Goal: Information Seeking & Learning: Learn about a topic

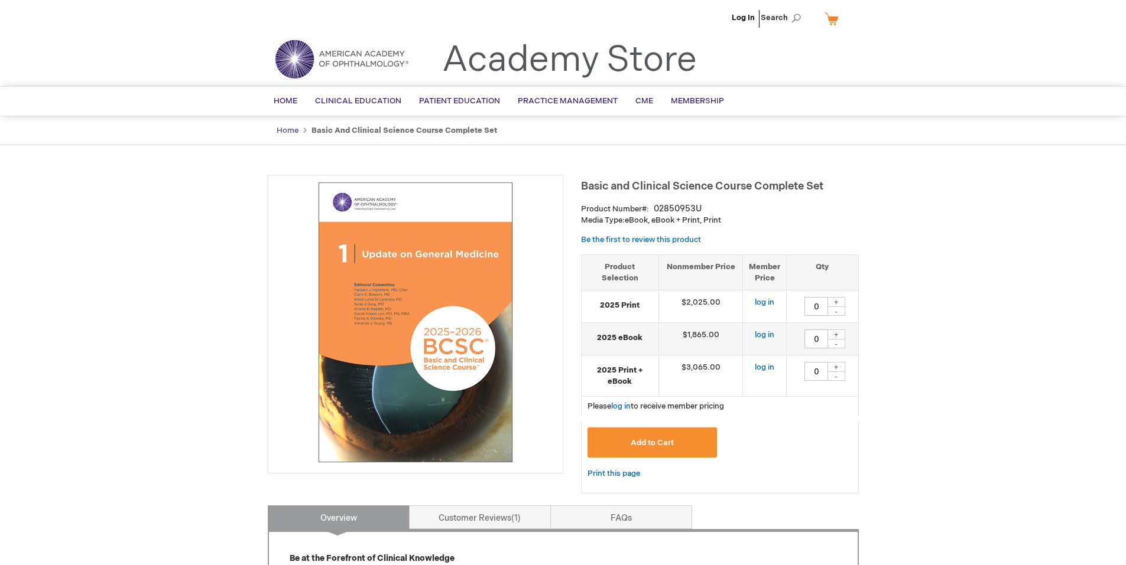
click at [279, 126] on link "Home" at bounding box center [288, 130] width 22 height 9
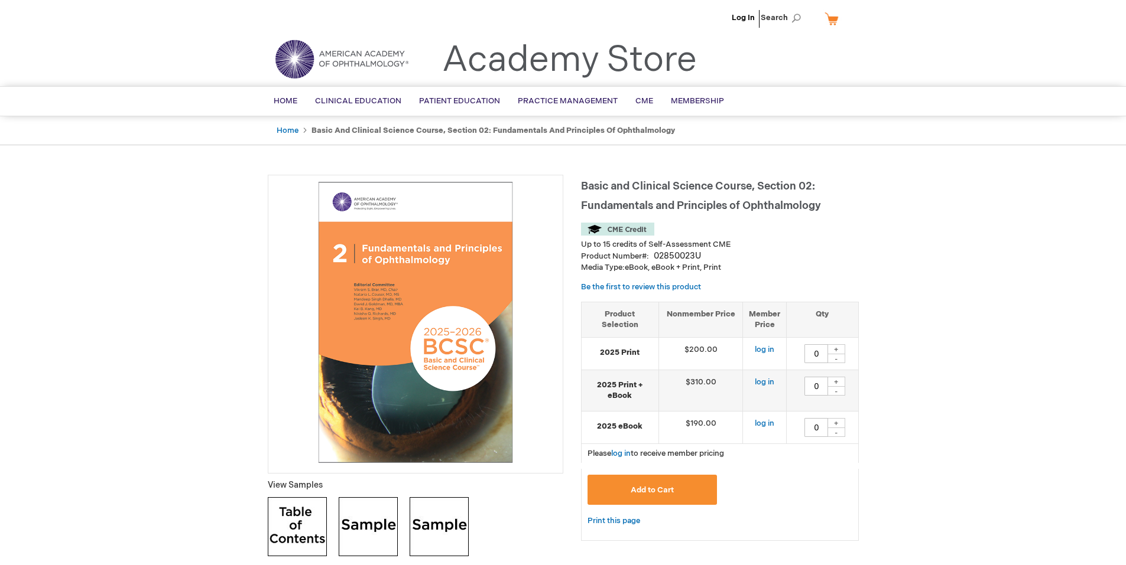
type input "0"
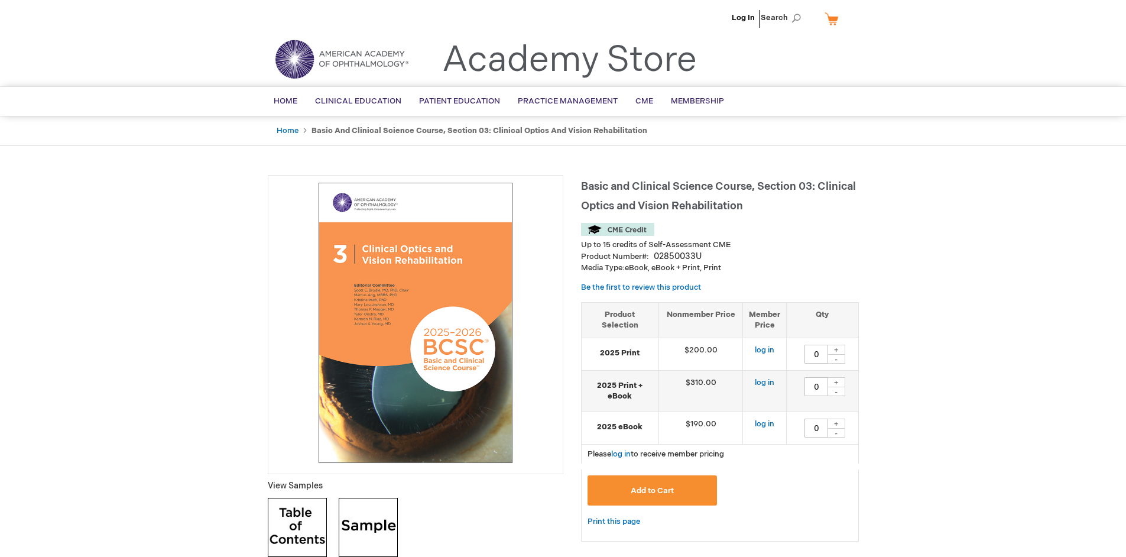
type input "0"
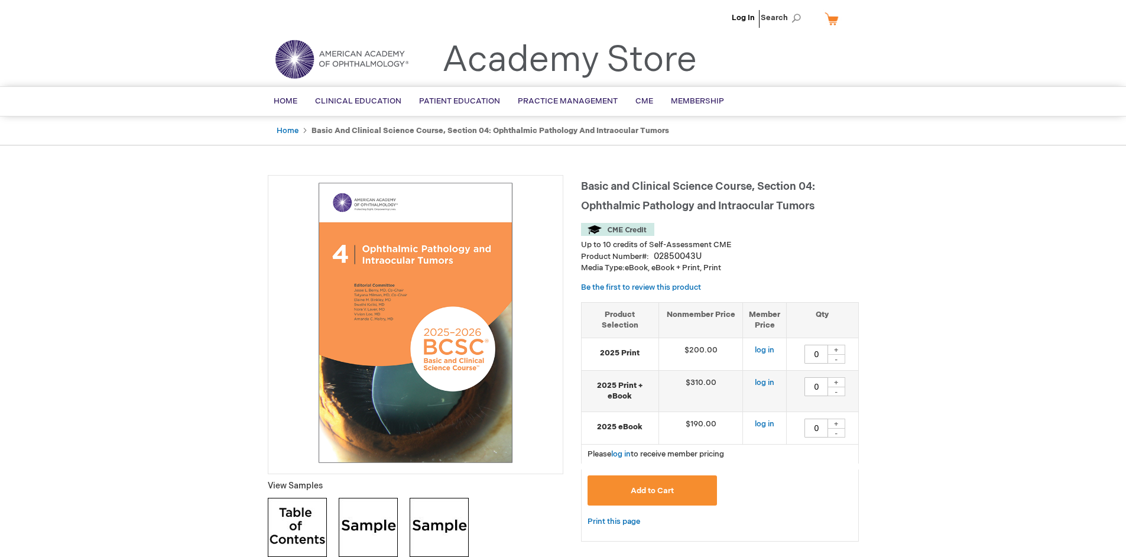
type input "0"
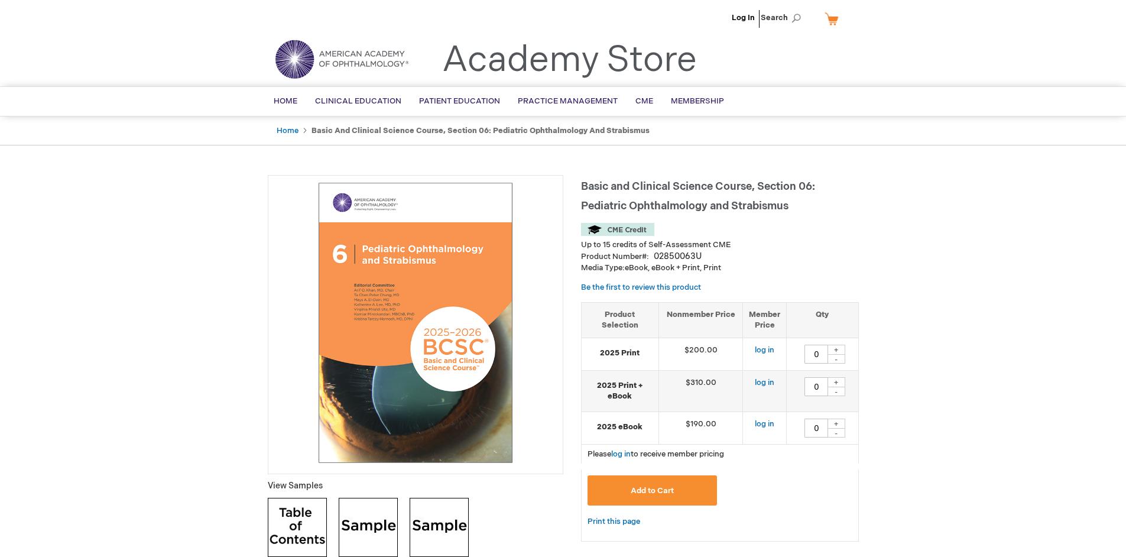
type input "0"
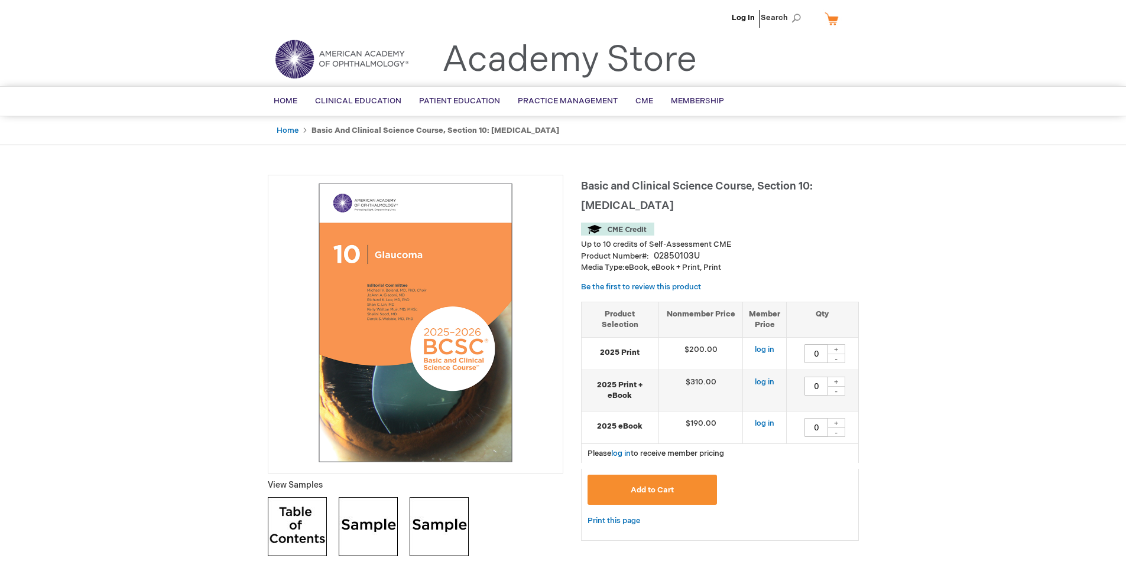
type input "0"
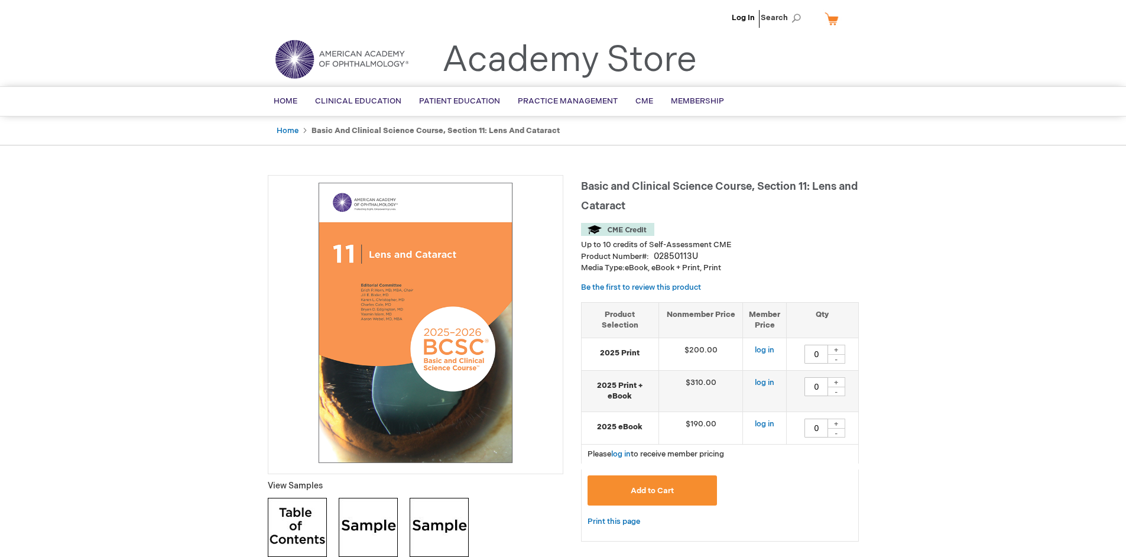
type input "0"
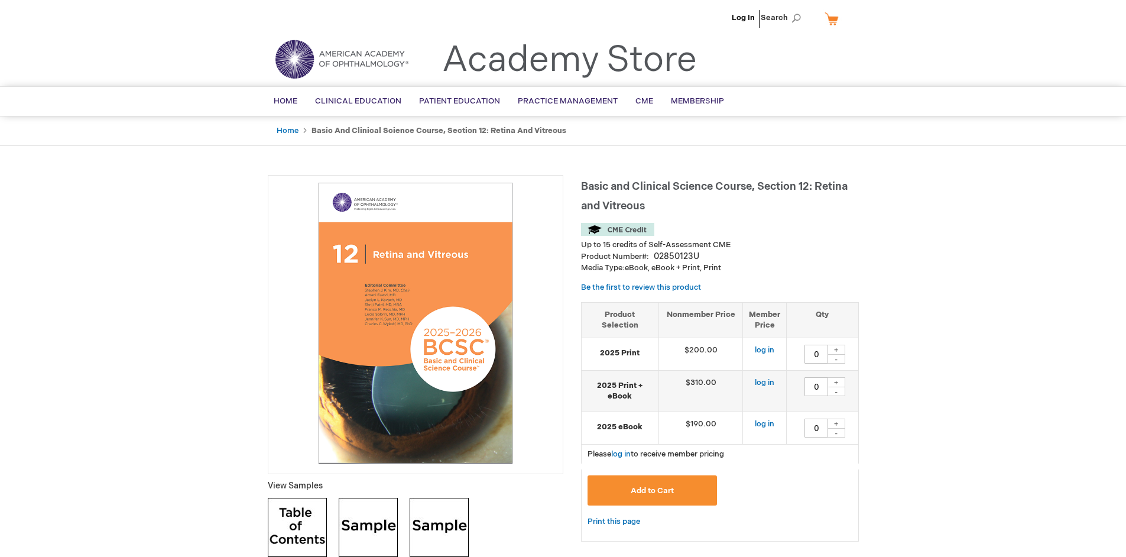
type input "0"
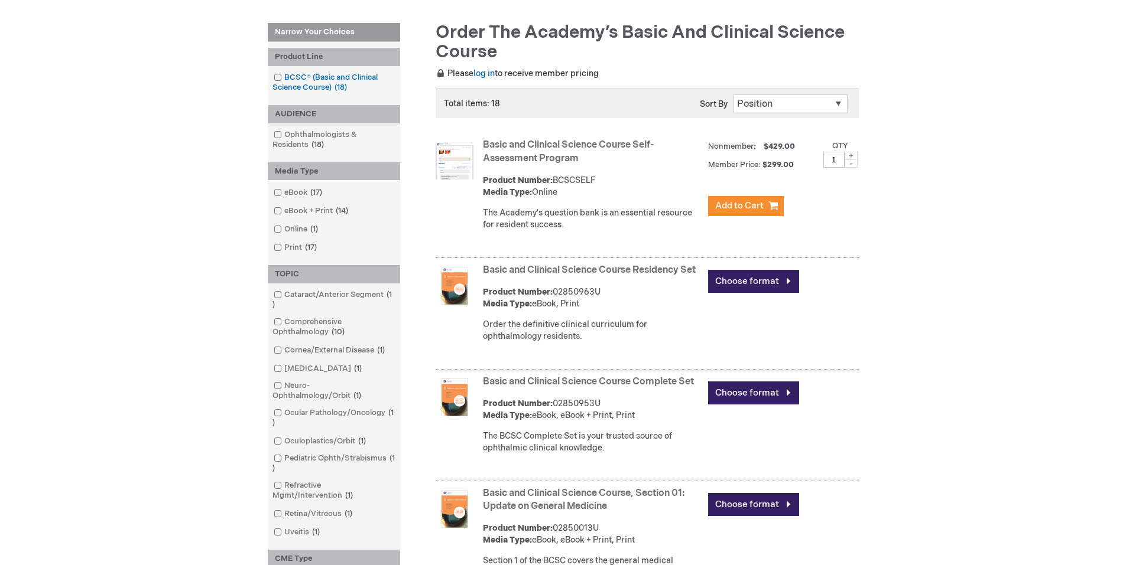
scroll to position [197, 0]
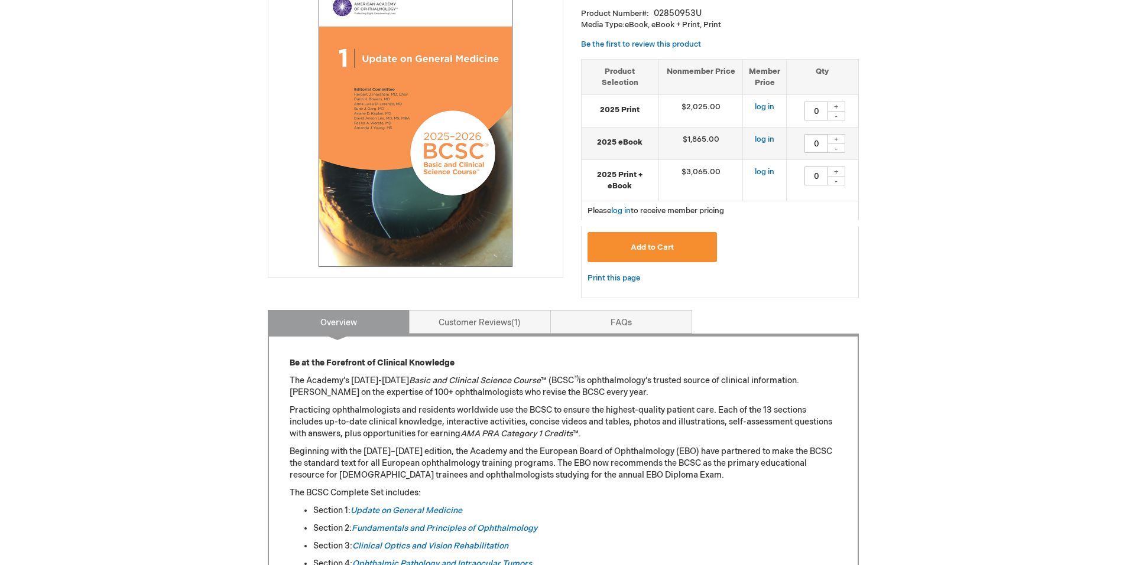
scroll to position [394, 0]
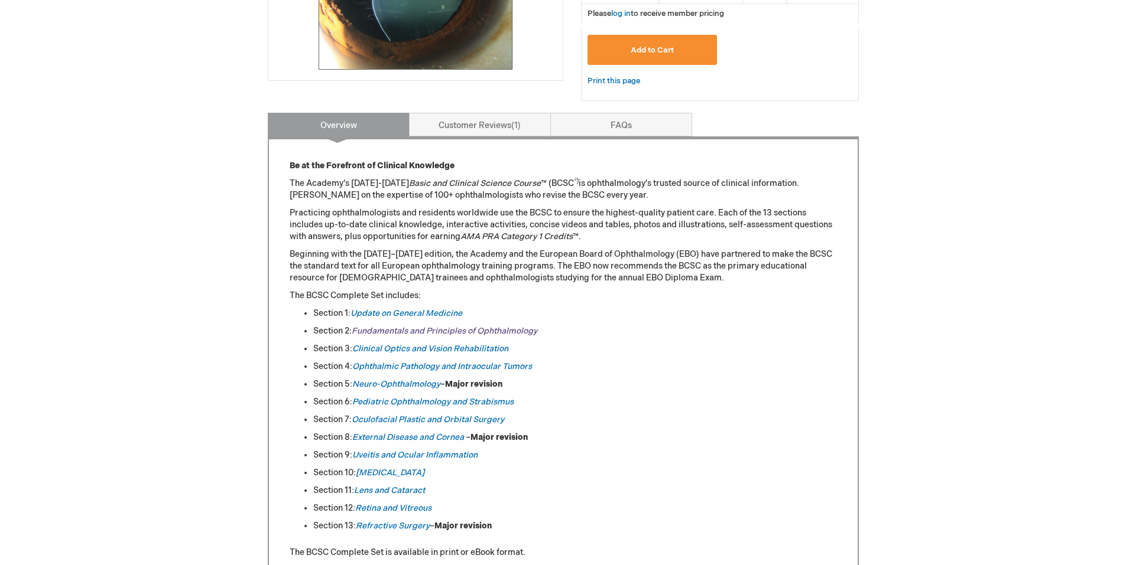
click at [390, 336] on link "Fundamentals and Principles of Ophthalmology" at bounding box center [445, 331] width 186 height 10
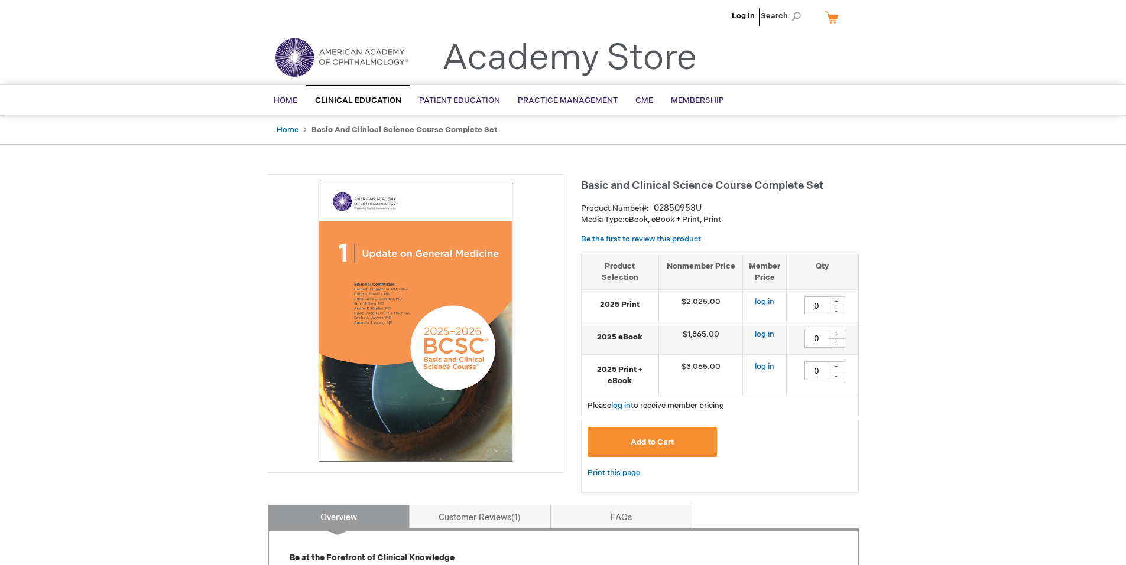
scroll to position [0, 0]
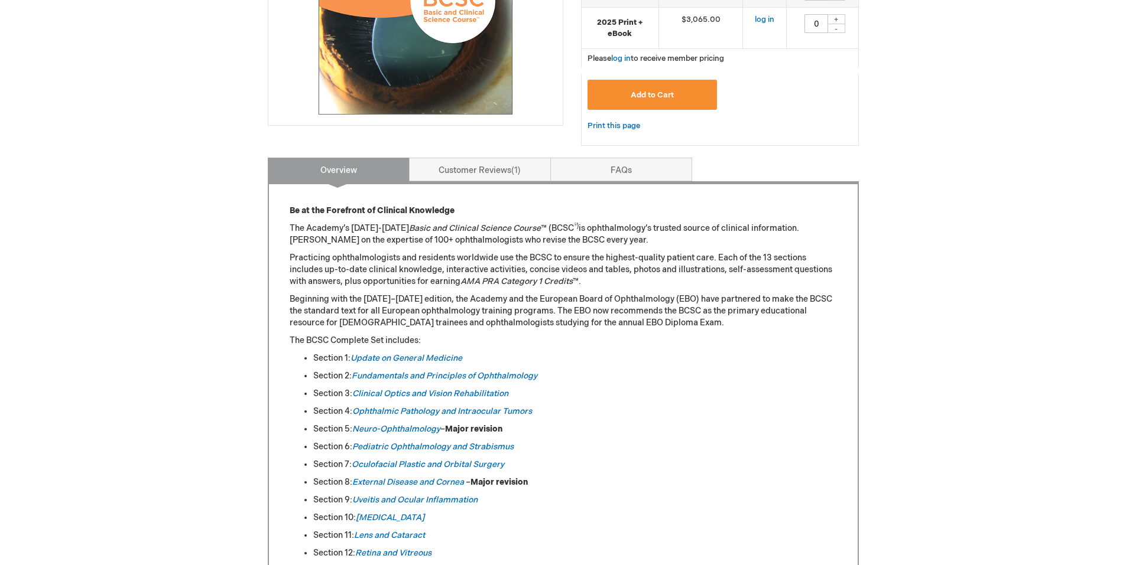
scroll to position [394, 0]
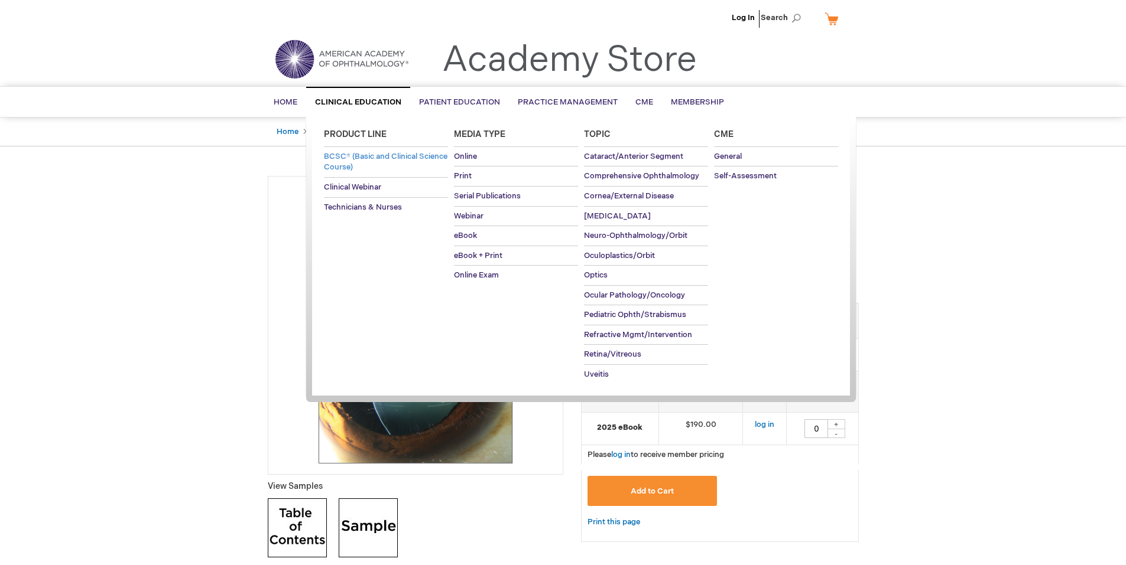
type input "0"
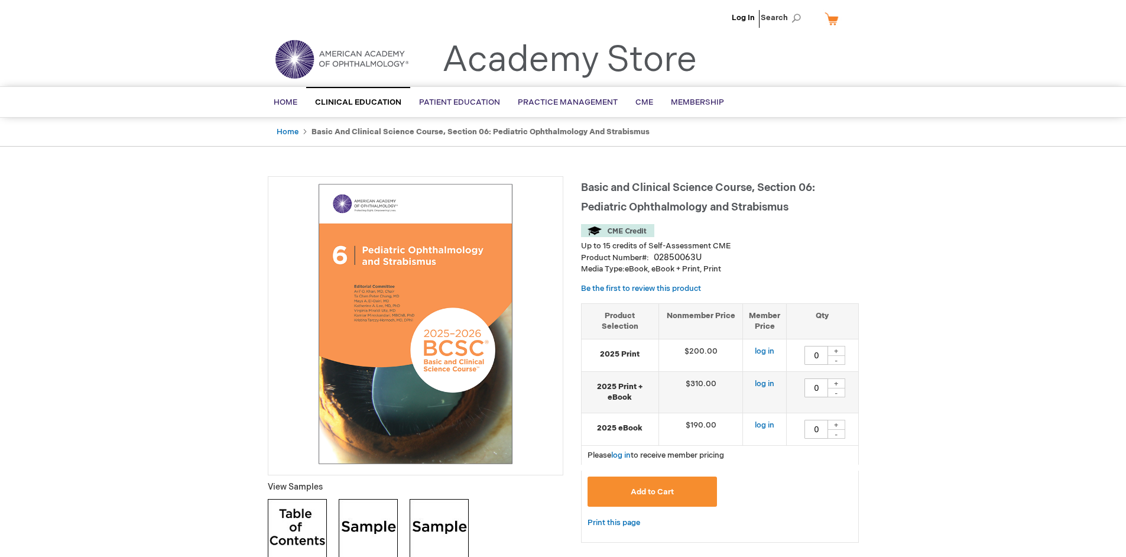
type input "0"
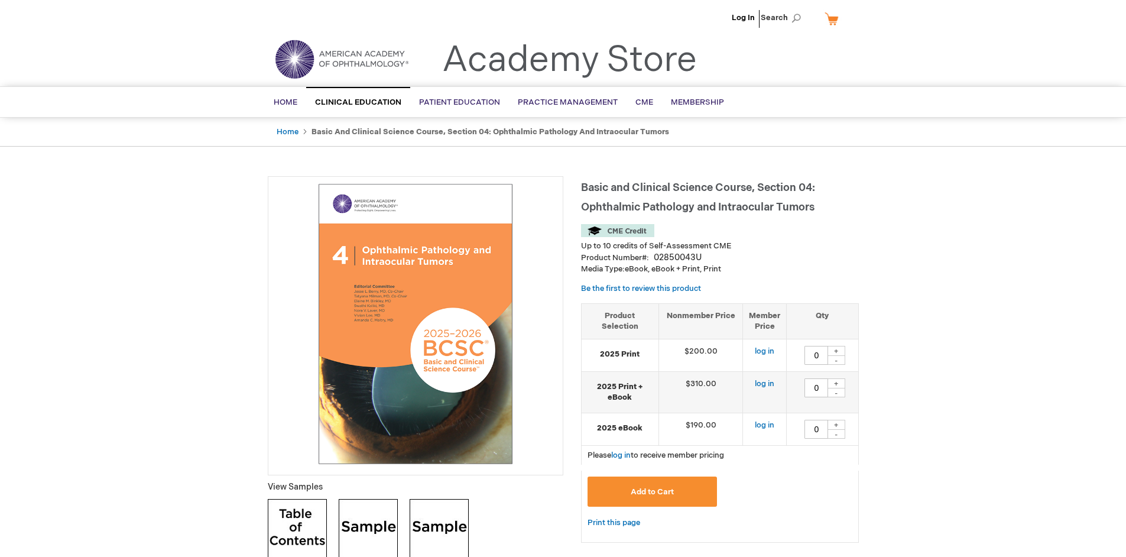
type input "0"
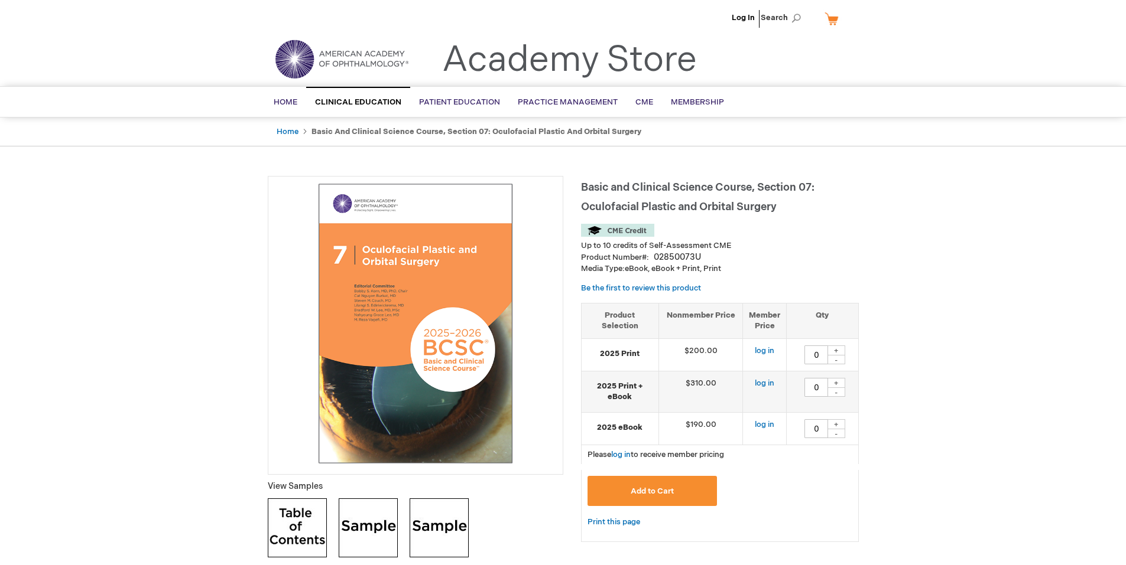
type input "0"
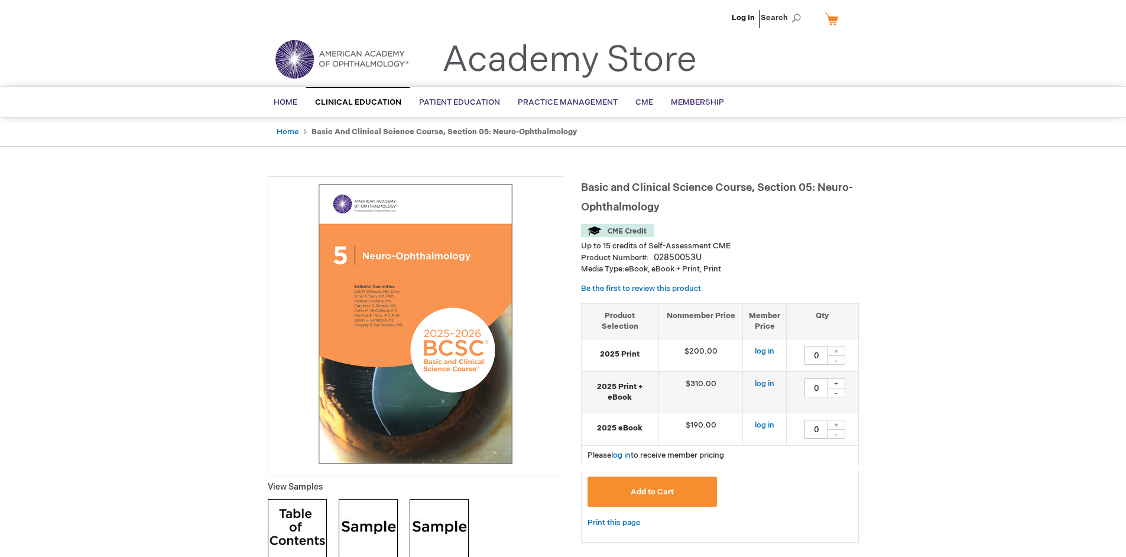
type input "0"
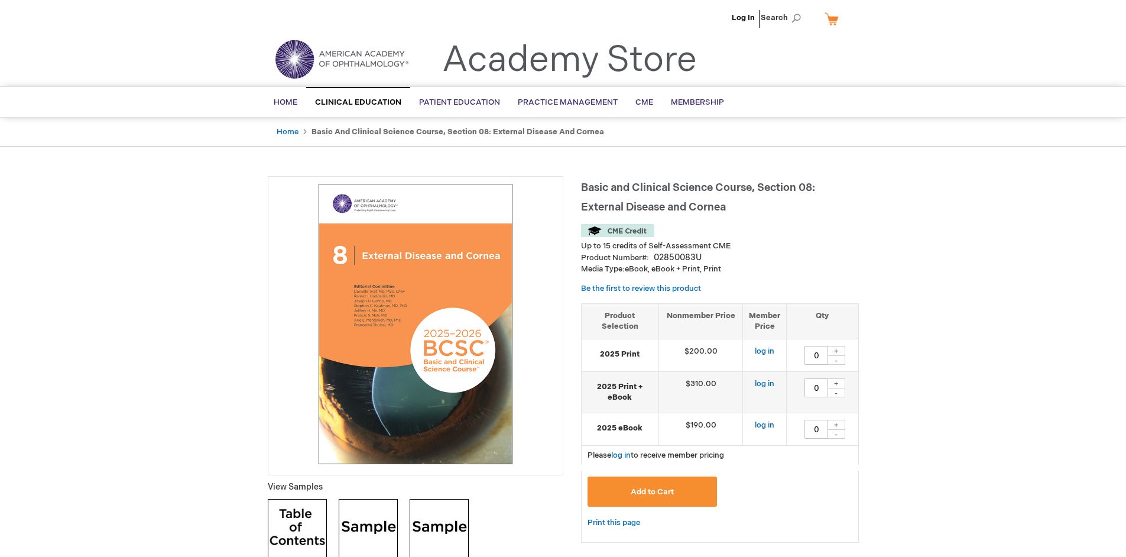
type input "0"
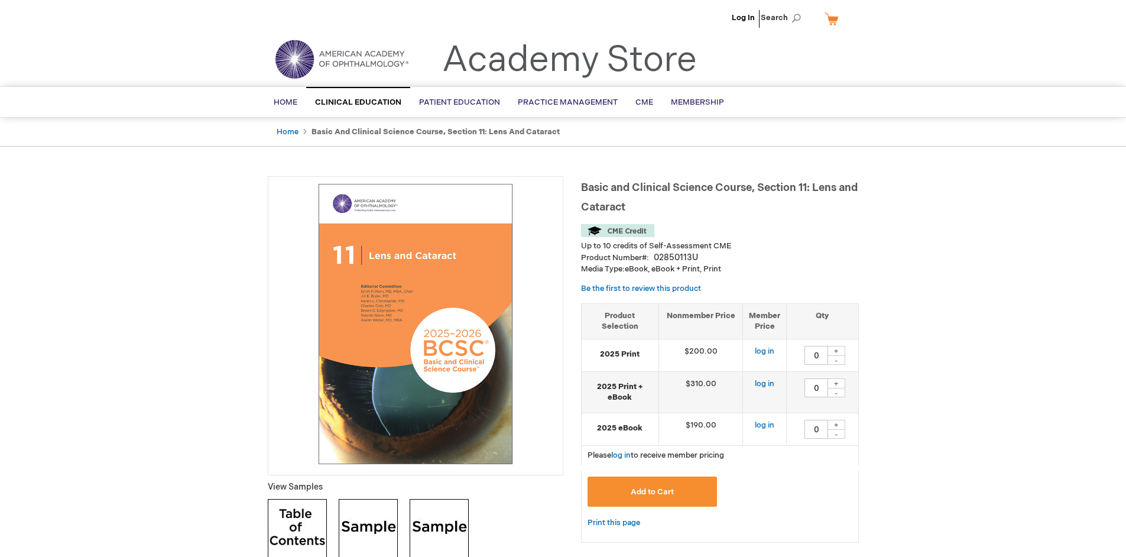
type input "0"
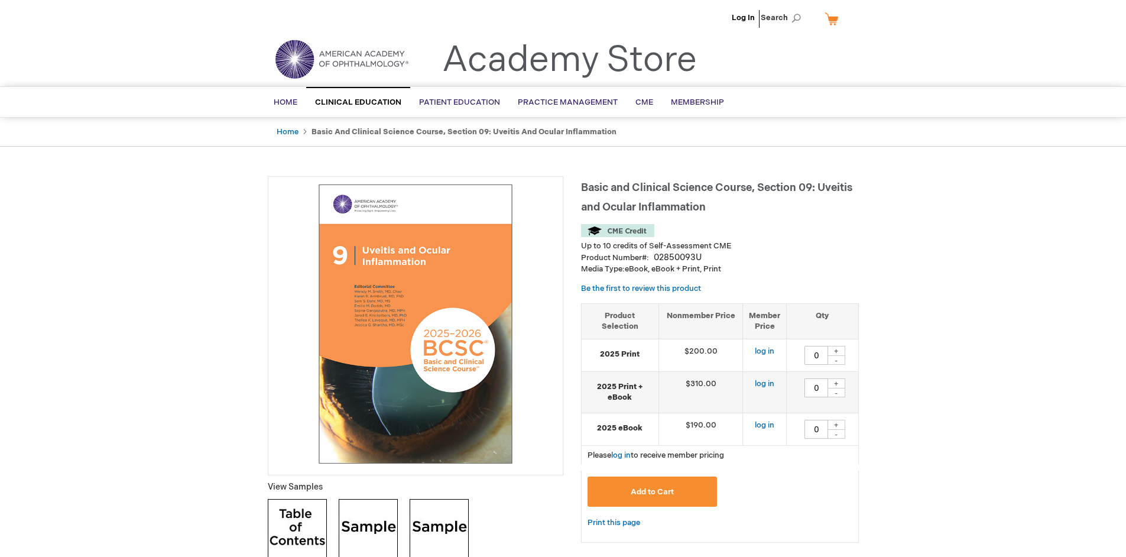
type input "0"
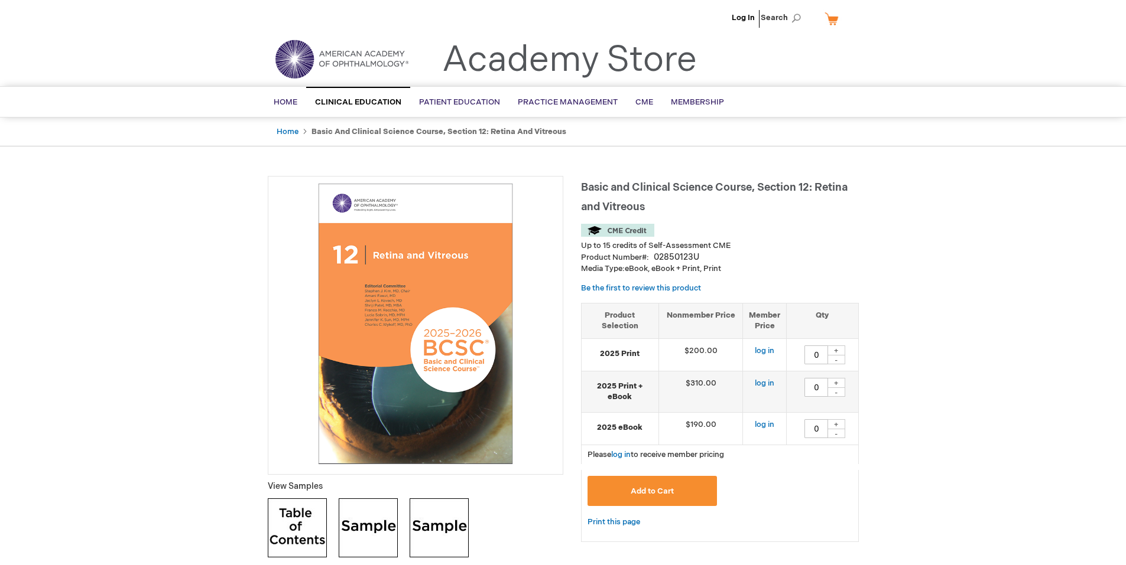
type input "0"
